Goal: Obtain resource: Download file/media

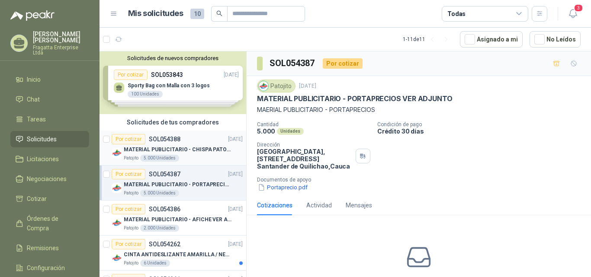
scroll to position [3, 0]
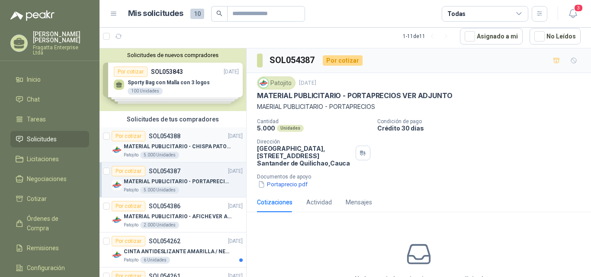
click at [189, 143] on p "MATERIAL PUBLICITARIO - CHISPA PATOJITO VER ADJUNTO" at bounding box center [178, 147] width 108 height 8
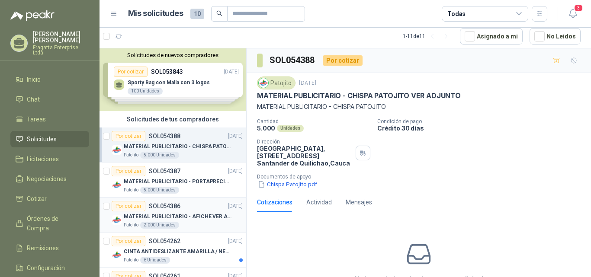
click at [196, 211] on div "MATERIAL PUBLICITARIO - AFICHE VER ADJUNTO" at bounding box center [183, 216] width 119 height 10
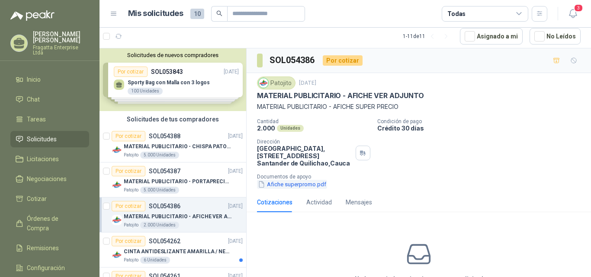
click at [310, 185] on button "Afiche superpromo.pdf" at bounding box center [292, 184] width 70 height 9
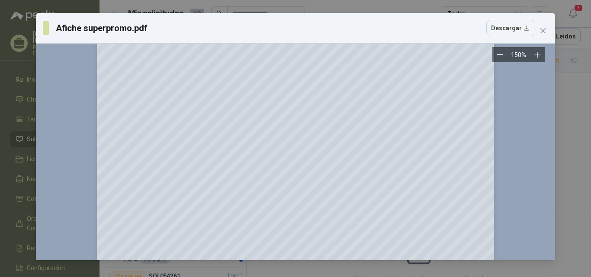
scroll to position [311, 0]
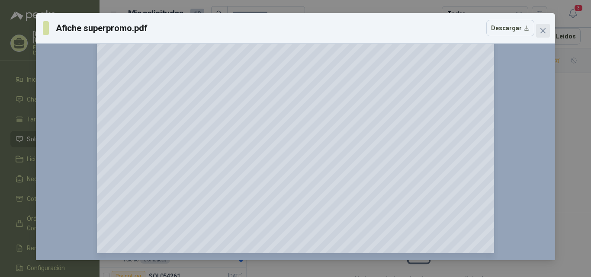
click at [542, 26] on button "Close" at bounding box center [543, 31] width 14 height 14
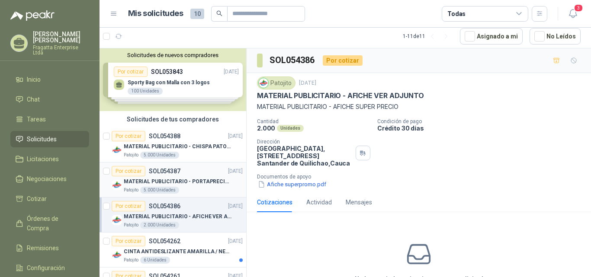
click at [209, 175] on div "Por cotizar SOL054387 [DATE]" at bounding box center [177, 171] width 131 height 10
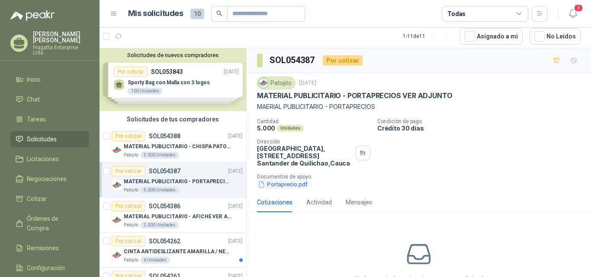
click at [301, 184] on button "Portaprecio.pdf" at bounding box center [282, 184] width 51 height 9
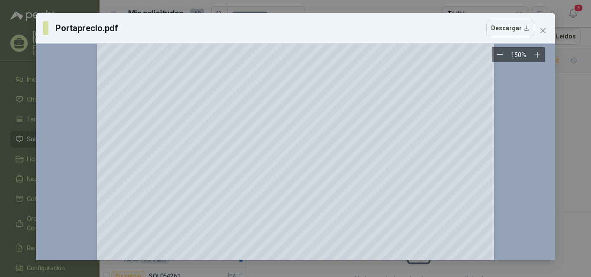
scroll to position [61, 0]
click at [545, 32] on icon "close" at bounding box center [542, 30] width 7 height 7
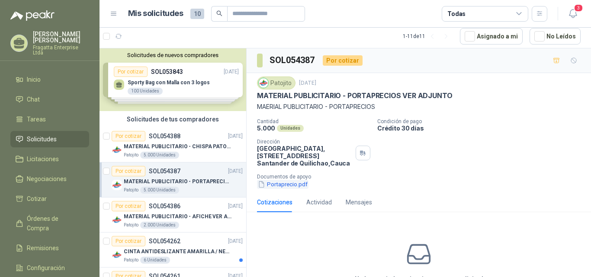
click at [289, 184] on button "Portaprecio.pdf" at bounding box center [282, 184] width 51 height 9
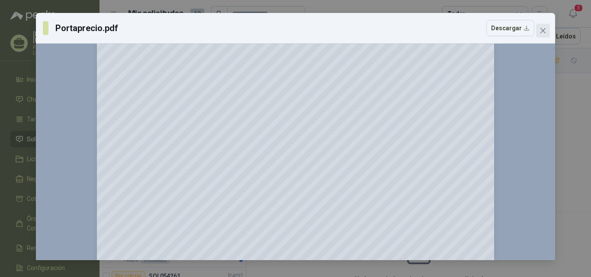
click at [544, 32] on icon "close" at bounding box center [542, 30] width 5 height 5
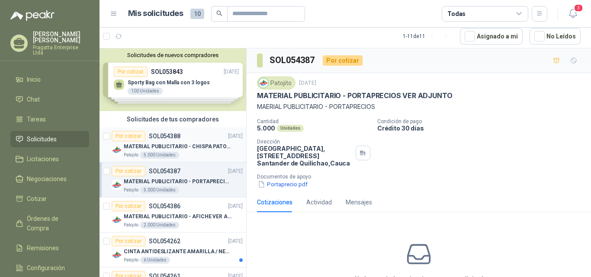
click at [204, 145] on p "MATERIAL PUBLICITARIO - CHISPA PATOJITO VER ADJUNTO" at bounding box center [178, 147] width 108 height 8
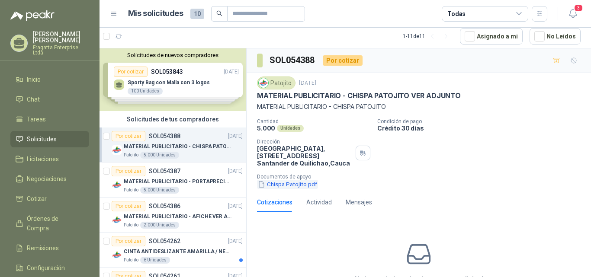
click at [290, 183] on button "Chispa Patojito.pdf" at bounding box center [287, 184] width 61 height 9
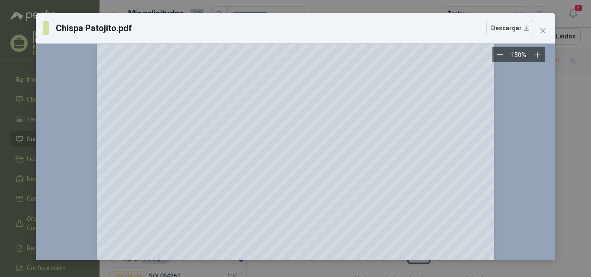
scroll to position [191, 0]
click at [543, 30] on icon "close" at bounding box center [542, 30] width 5 height 5
